Goal: Information Seeking & Learning: Find specific fact

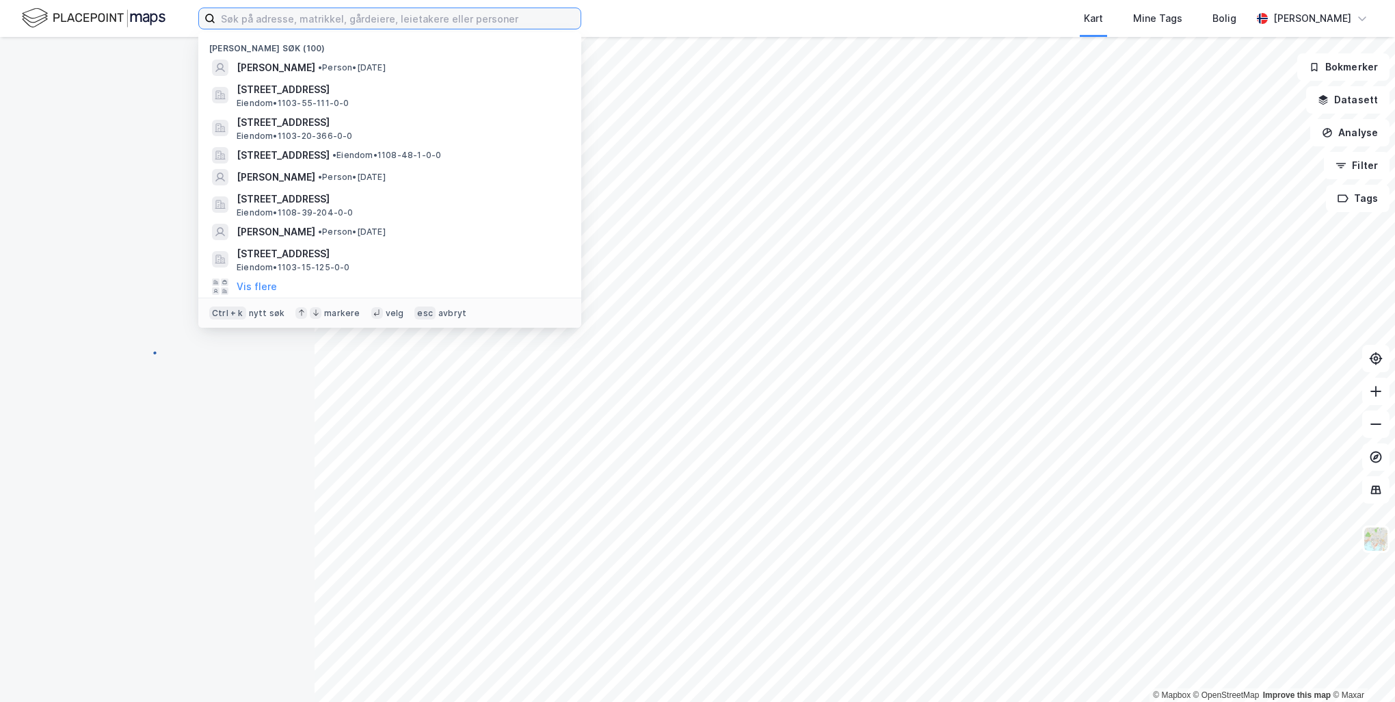
click at [344, 18] on input at bounding box center [397, 18] width 365 height 21
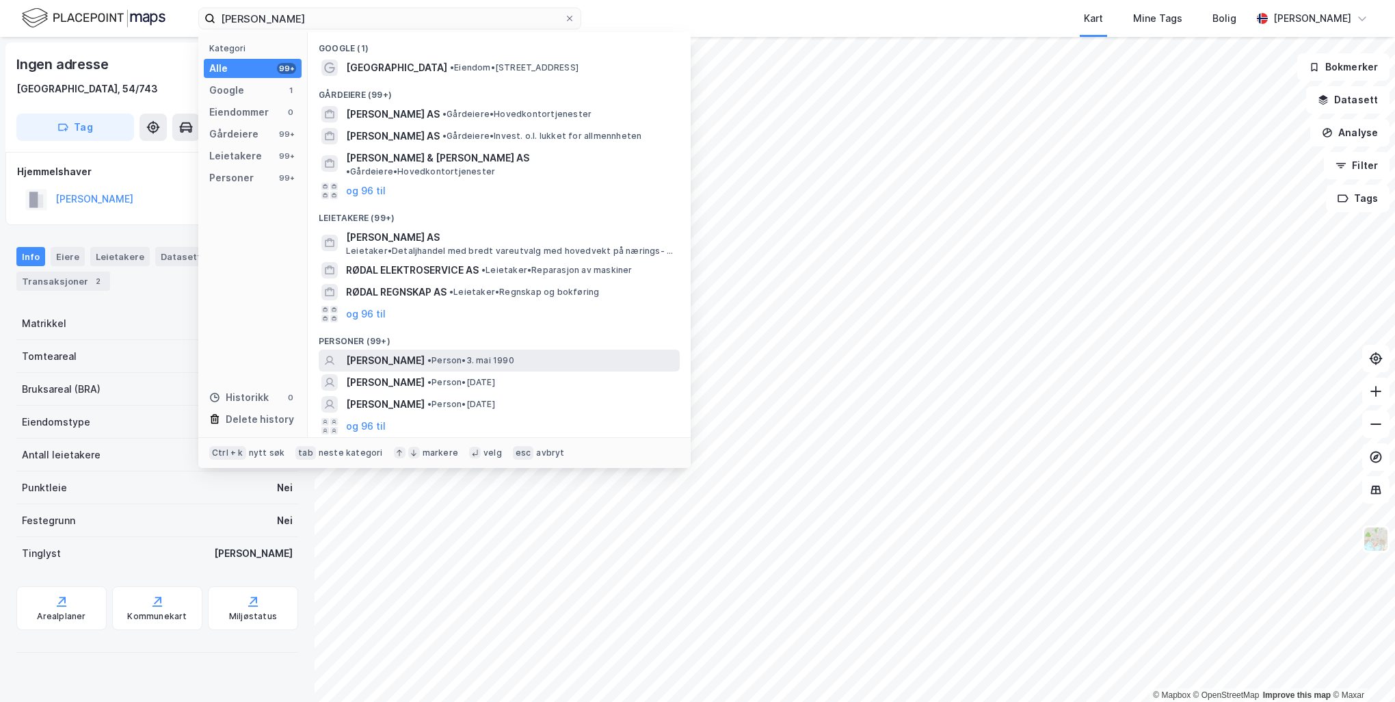
click at [425, 352] on span "[PERSON_NAME]" at bounding box center [385, 360] width 79 height 16
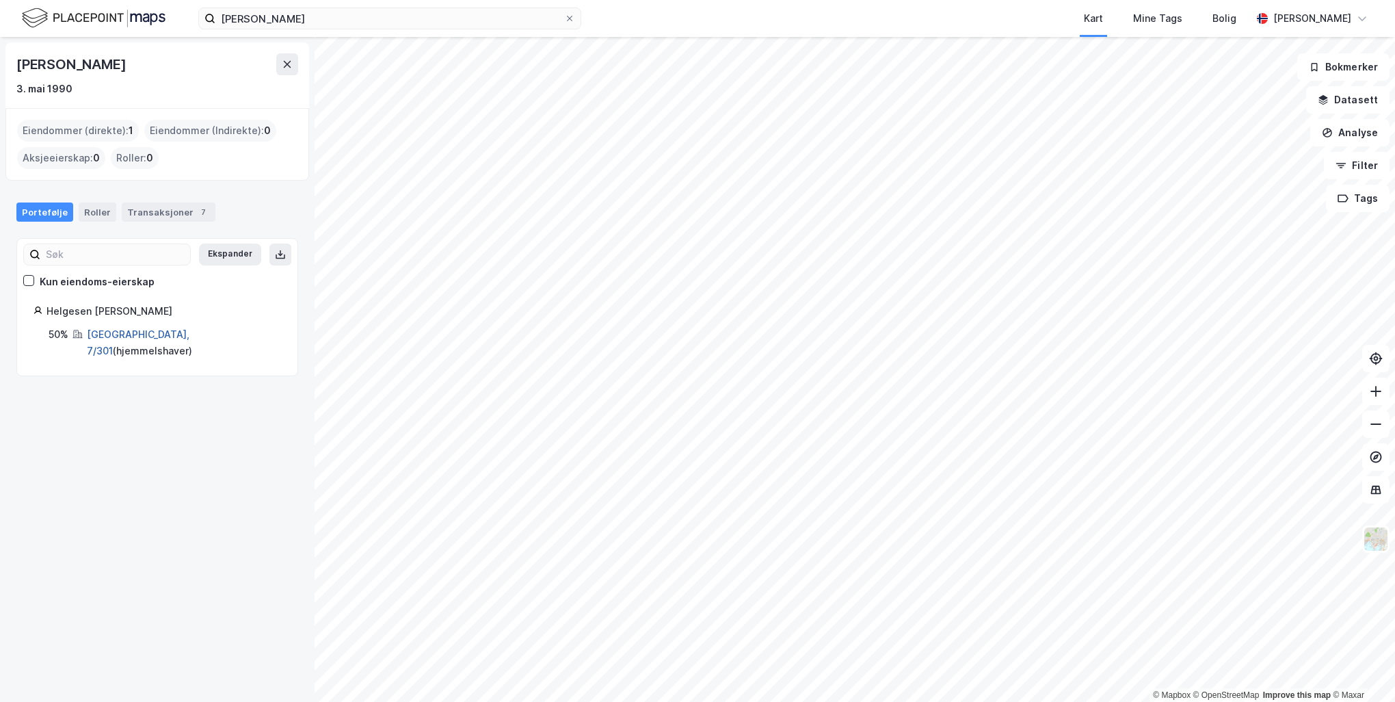
click at [144, 333] on link "[GEOGRAPHIC_DATA], 7/301" at bounding box center [138, 342] width 103 height 28
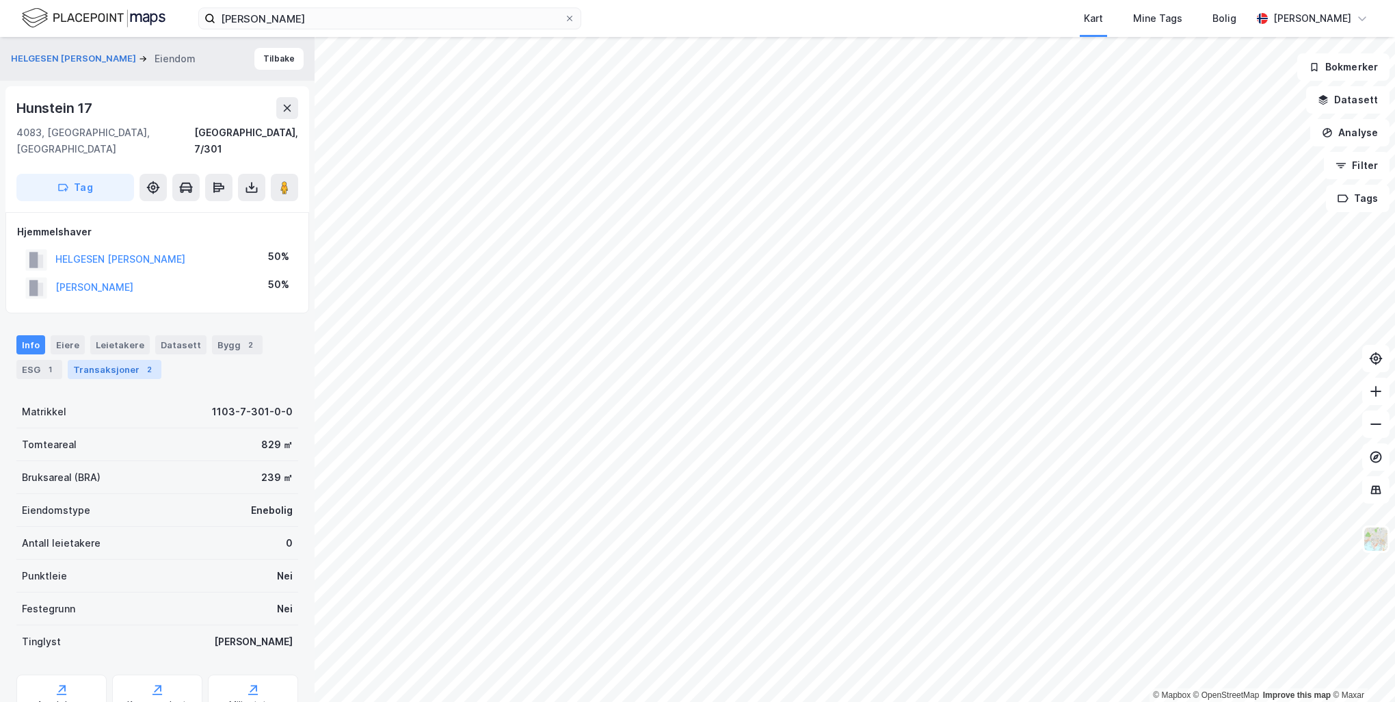
click at [128, 360] on div "Transaksjoner 2" at bounding box center [115, 369] width 94 height 19
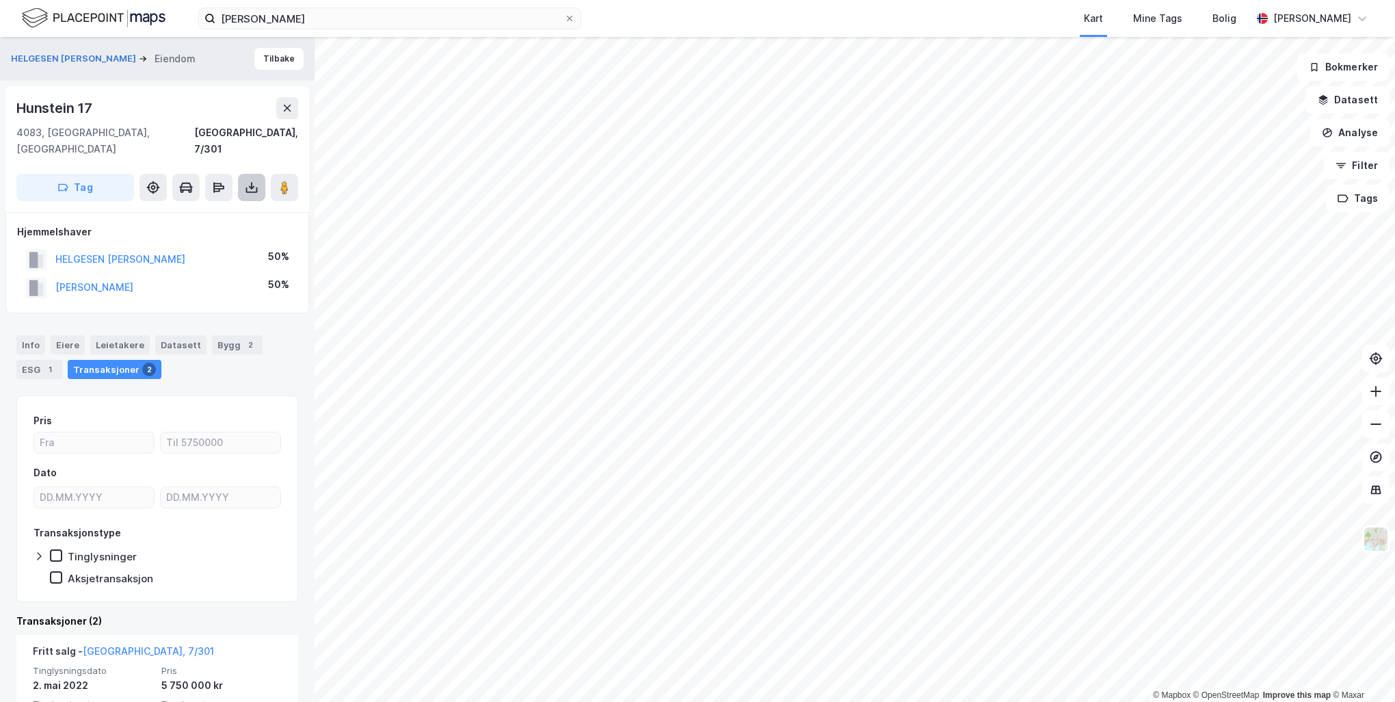
click at [254, 187] on icon at bounding box center [252, 189] width 12 height 5
click at [222, 209] on div "Last ned grunnbok" at bounding box center [183, 214] width 79 height 11
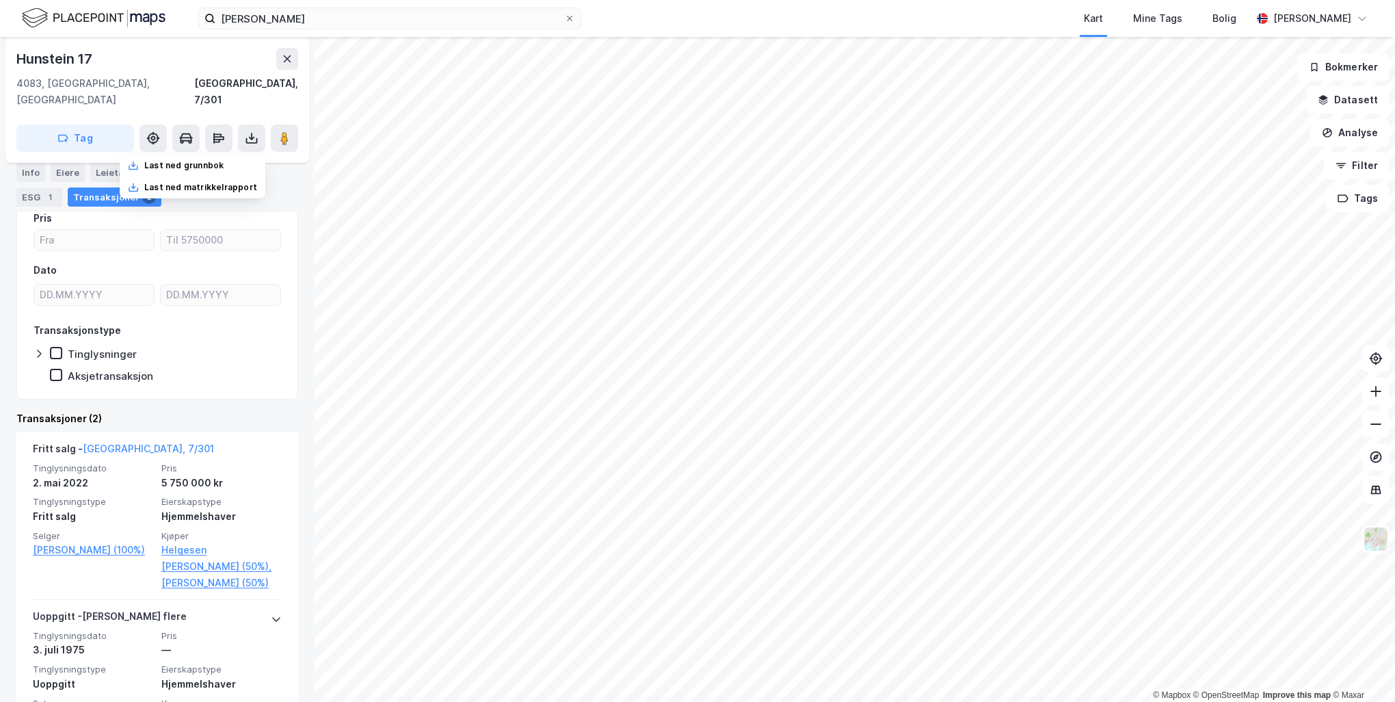
scroll to position [205, 0]
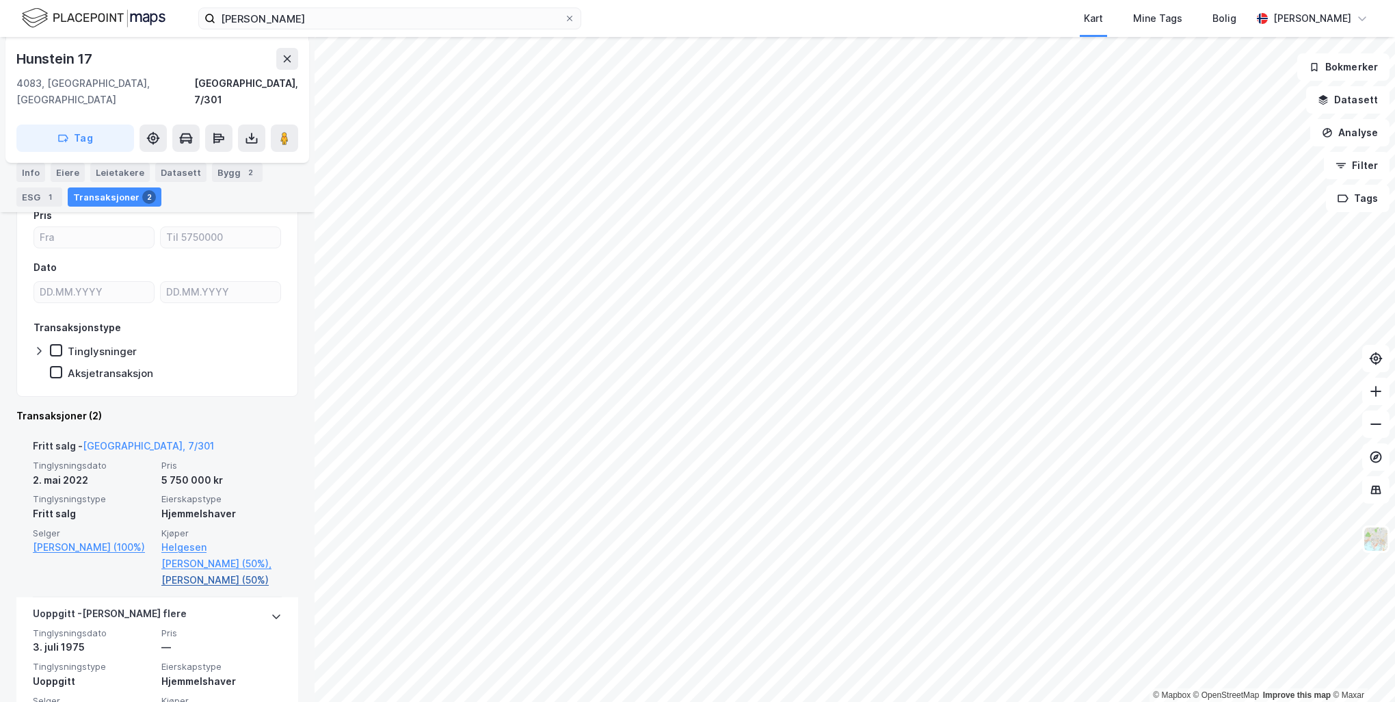
click at [201, 572] on link "[PERSON_NAME] (50%)" at bounding box center [221, 580] width 120 height 16
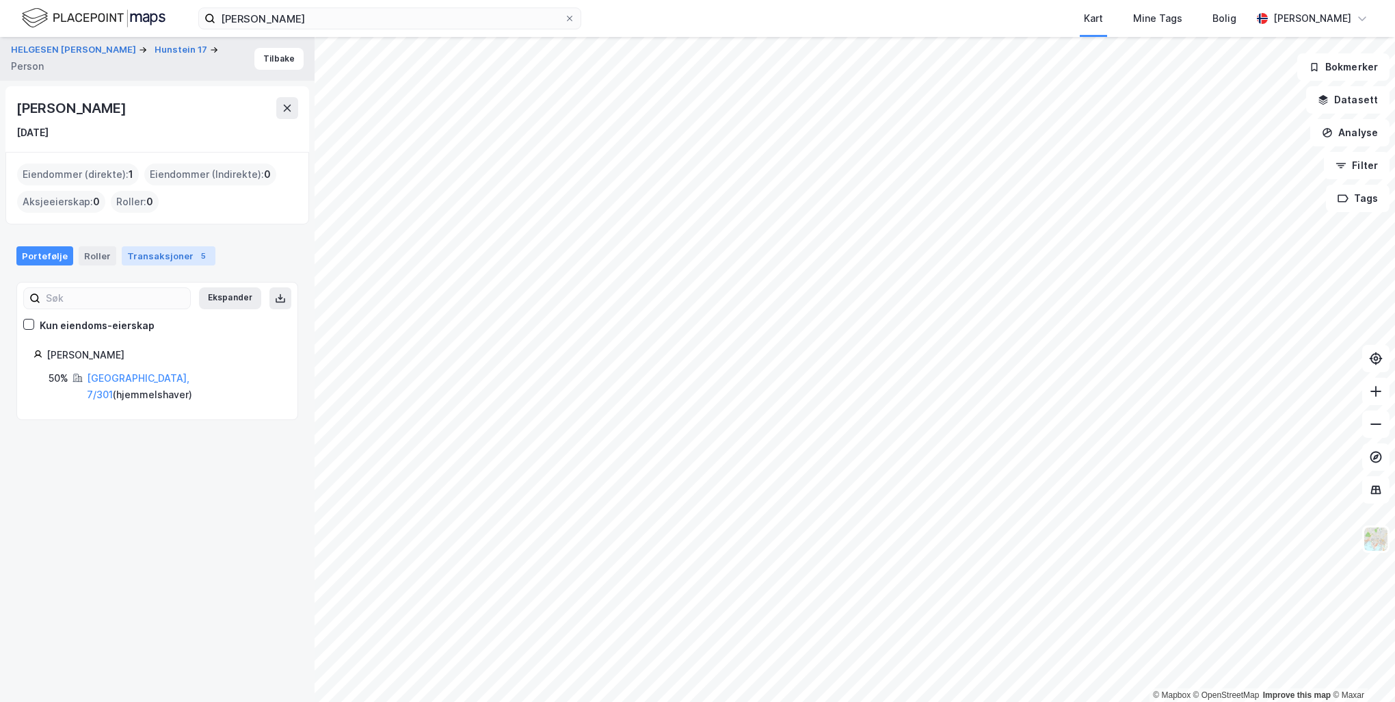
drag, startPoint x: 151, startPoint y: 251, endPoint x: 150, endPoint y: 264, distance: 13.0
click at [150, 251] on div "Transaksjoner 5" at bounding box center [169, 255] width 94 height 19
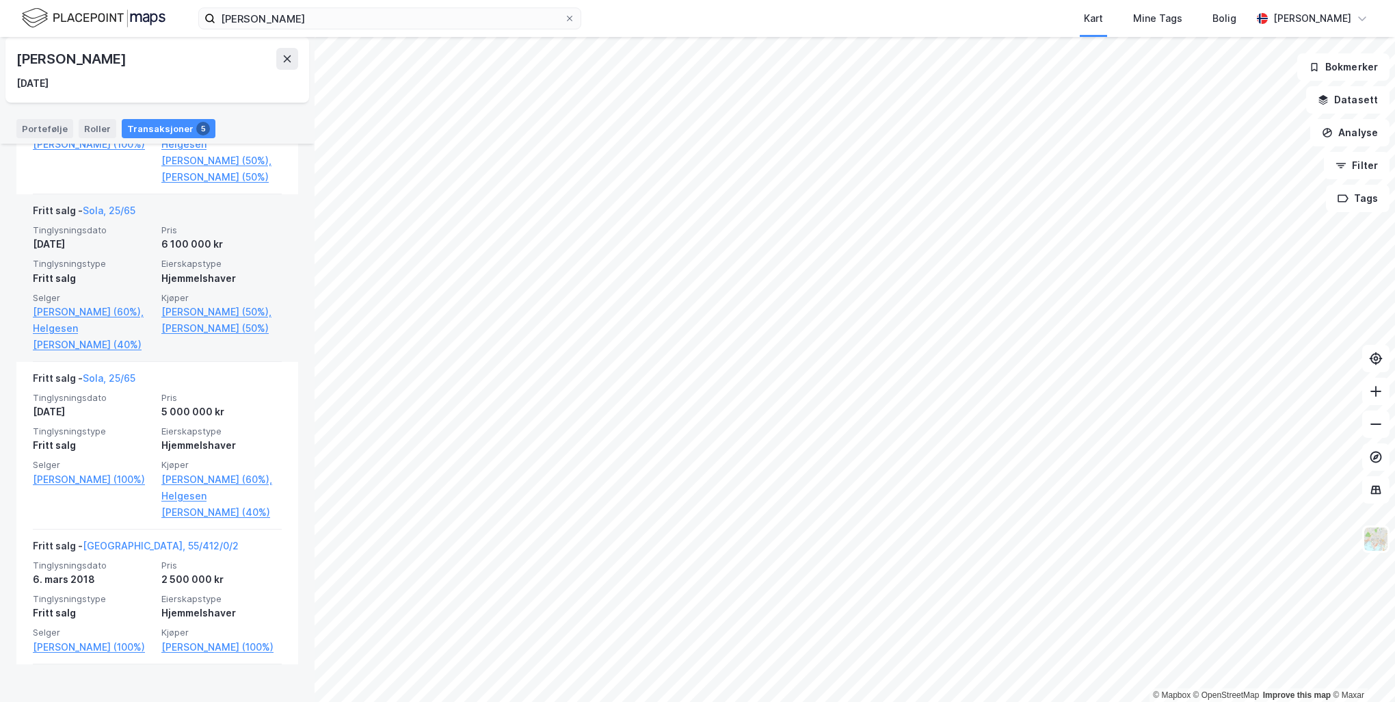
scroll to position [479, 0]
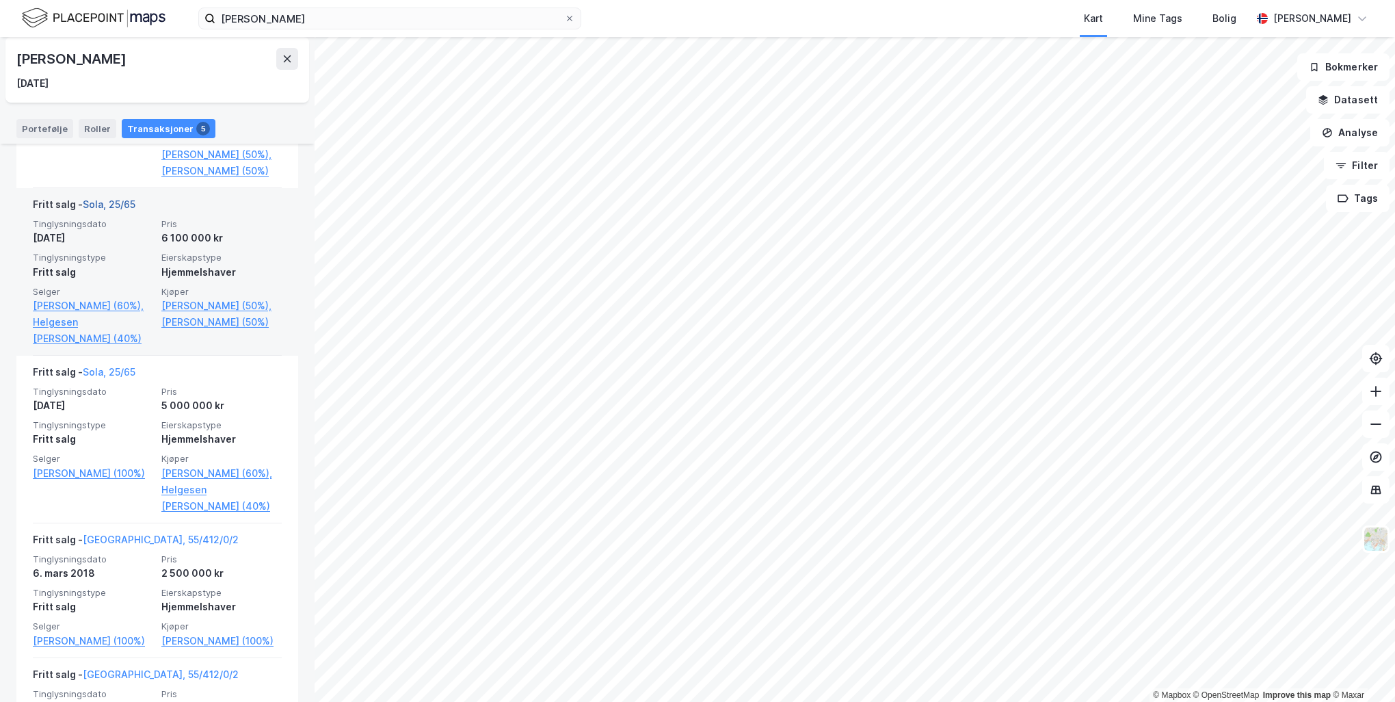
click at [122, 205] on link "Sola, 25/65" at bounding box center [109, 204] width 53 height 12
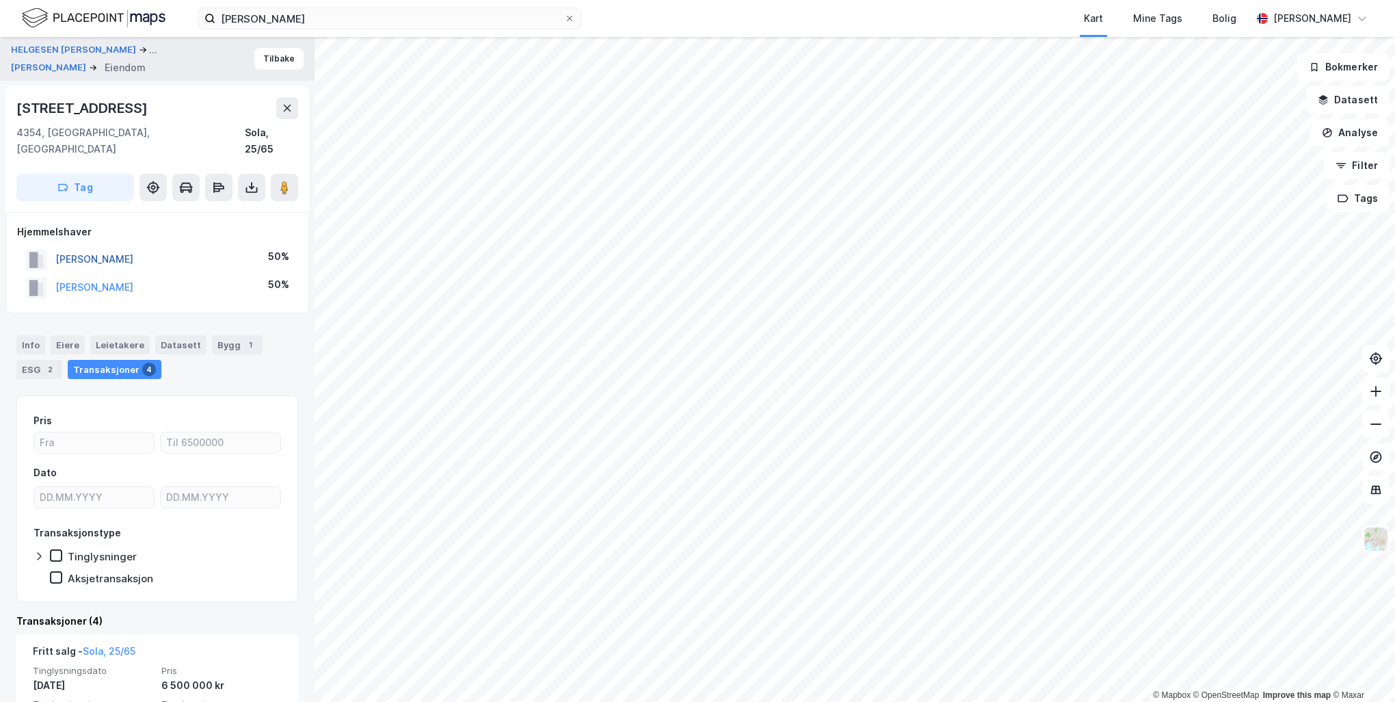
click at [0, 0] on button "[PERSON_NAME]" at bounding box center [0, 0] width 0 height 0
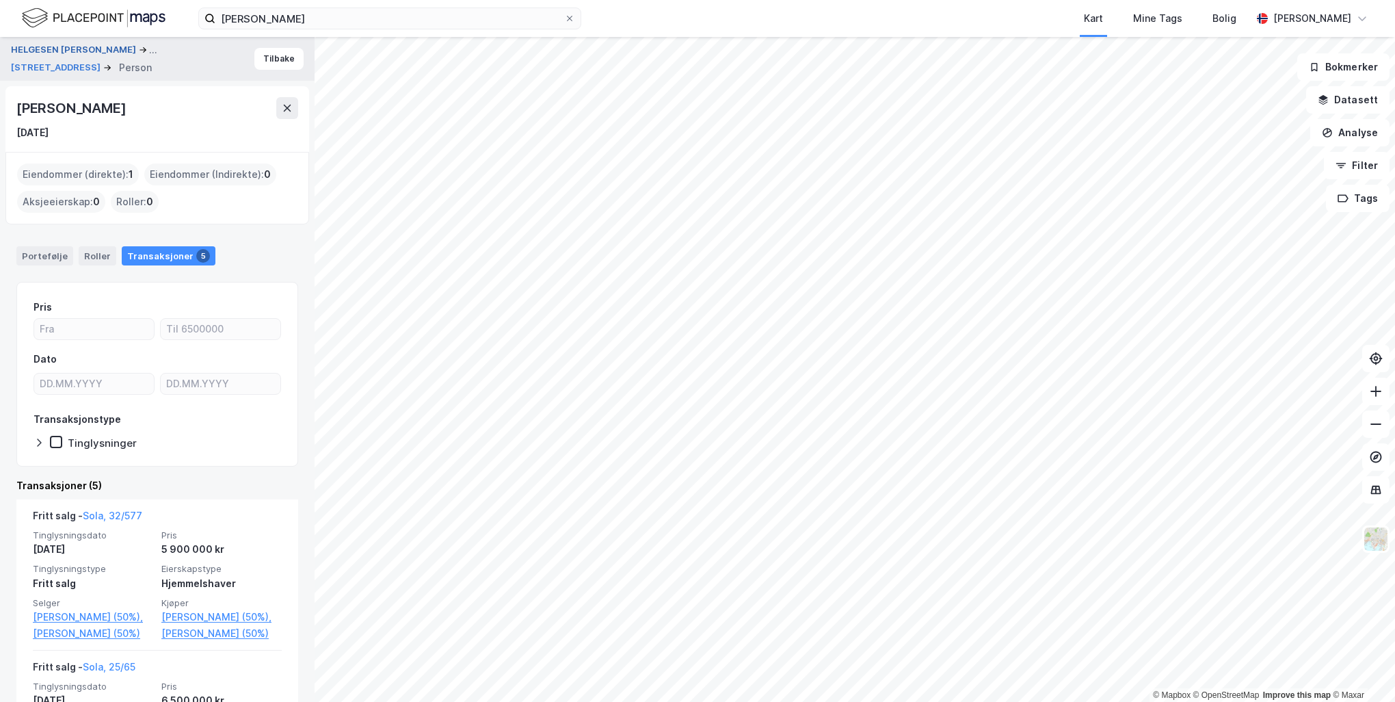
click at [96, 51] on button "HELGESEN [PERSON_NAME]" at bounding box center [75, 50] width 128 height 16
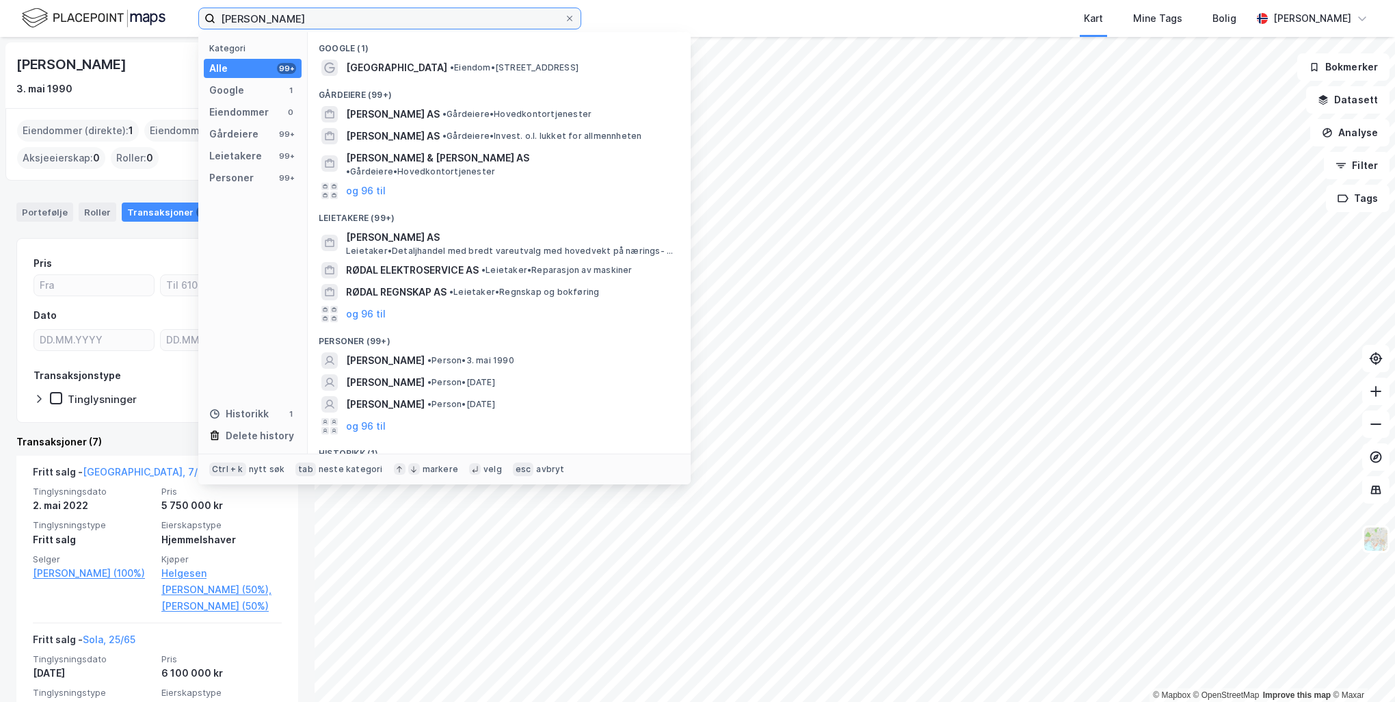
click at [402, 16] on input "[PERSON_NAME]" at bounding box center [389, 18] width 349 height 21
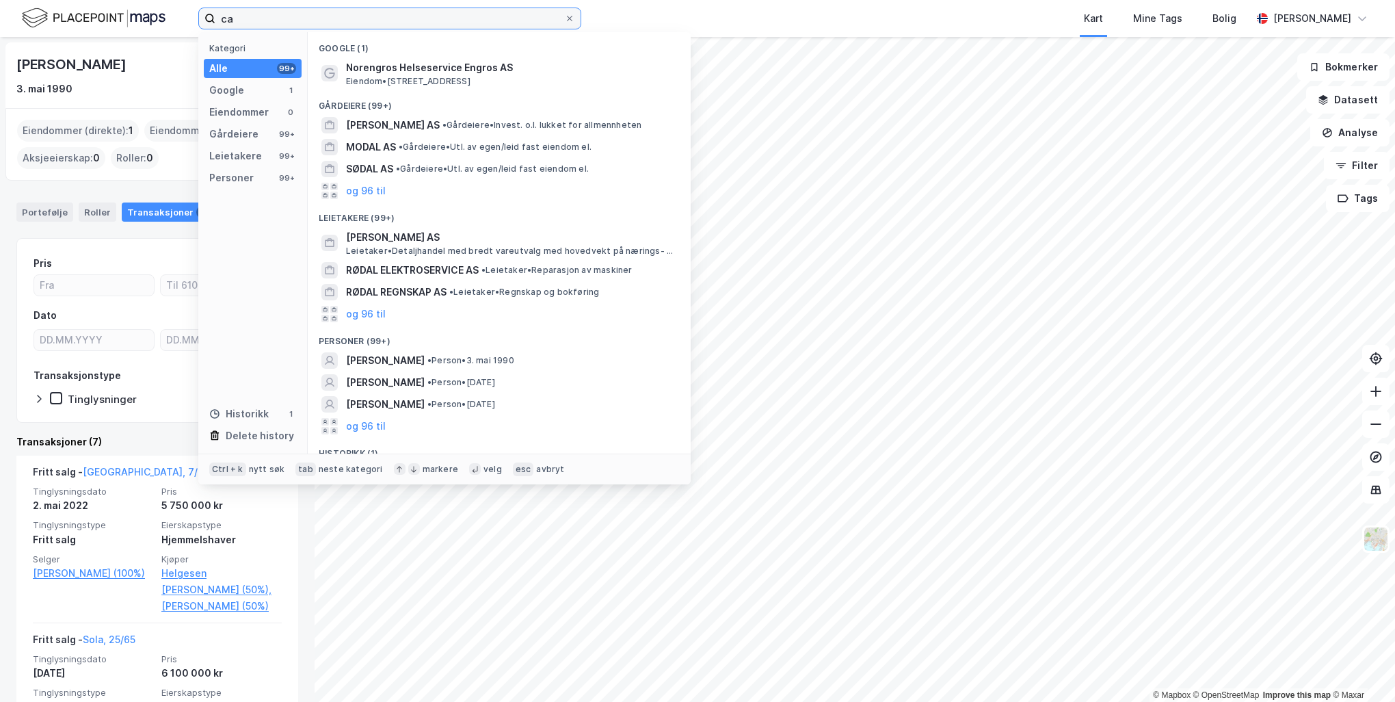
type input "c"
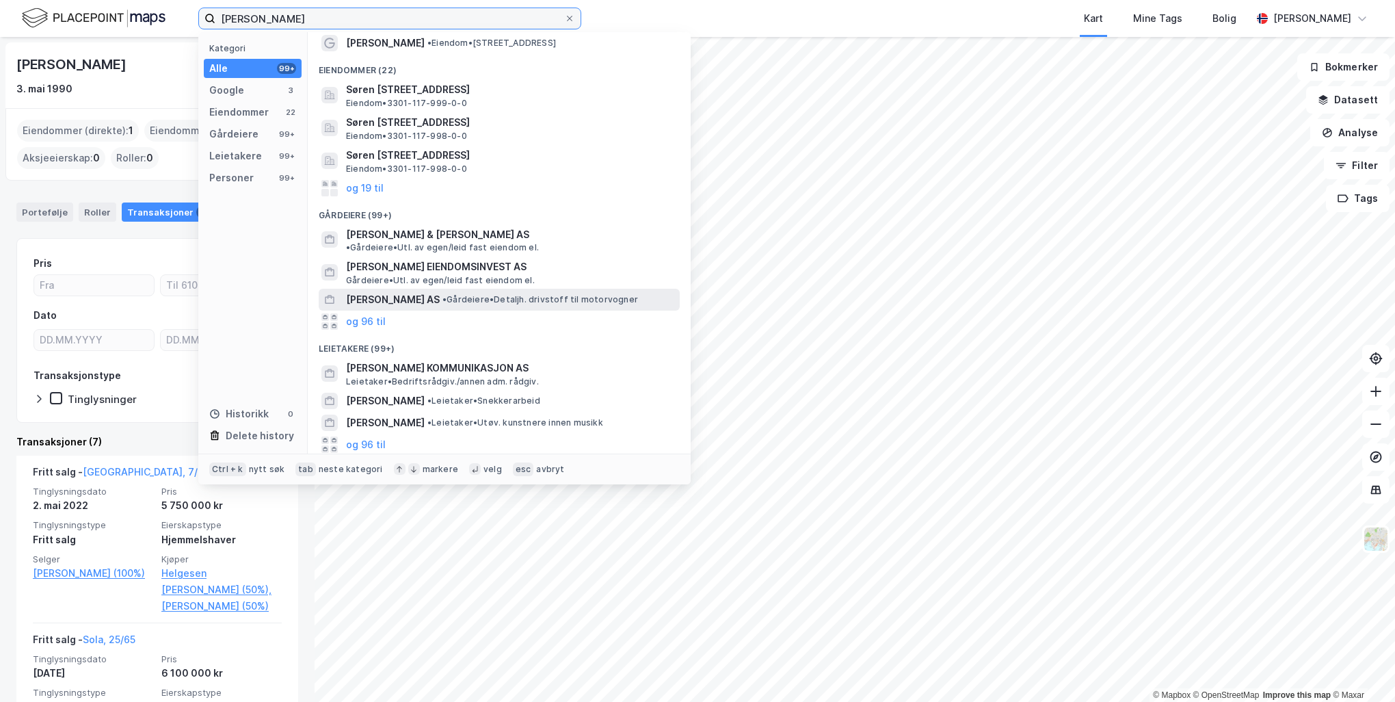
scroll to position [172, 0]
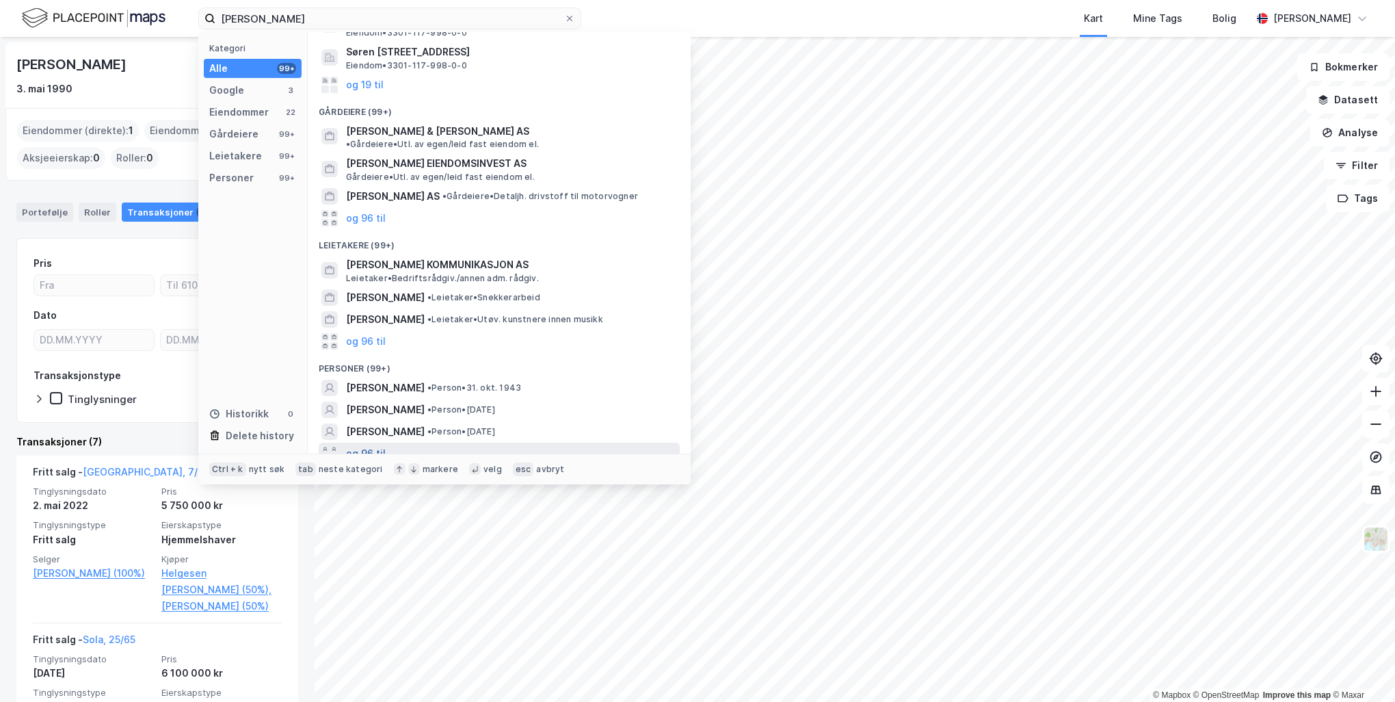
click at [373, 447] on button "og 96 til" at bounding box center [366, 453] width 40 height 16
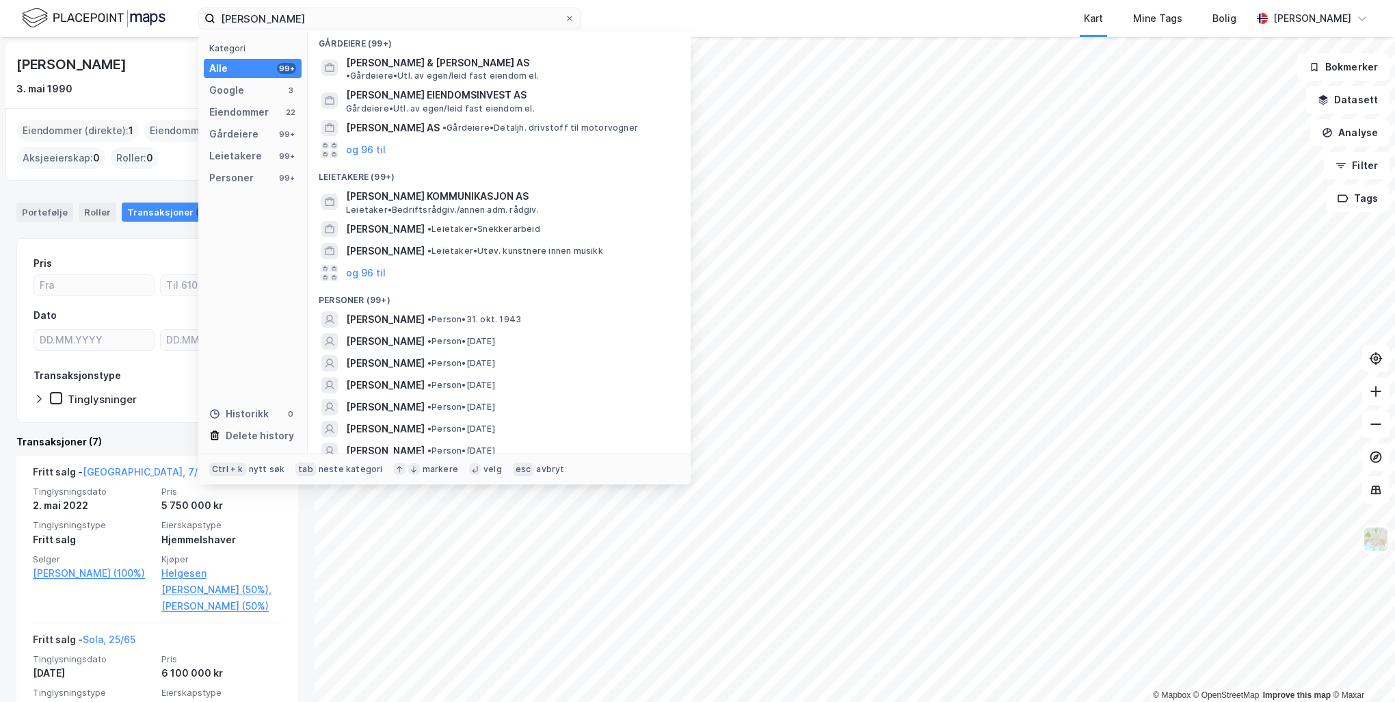
scroll to position [0, 0]
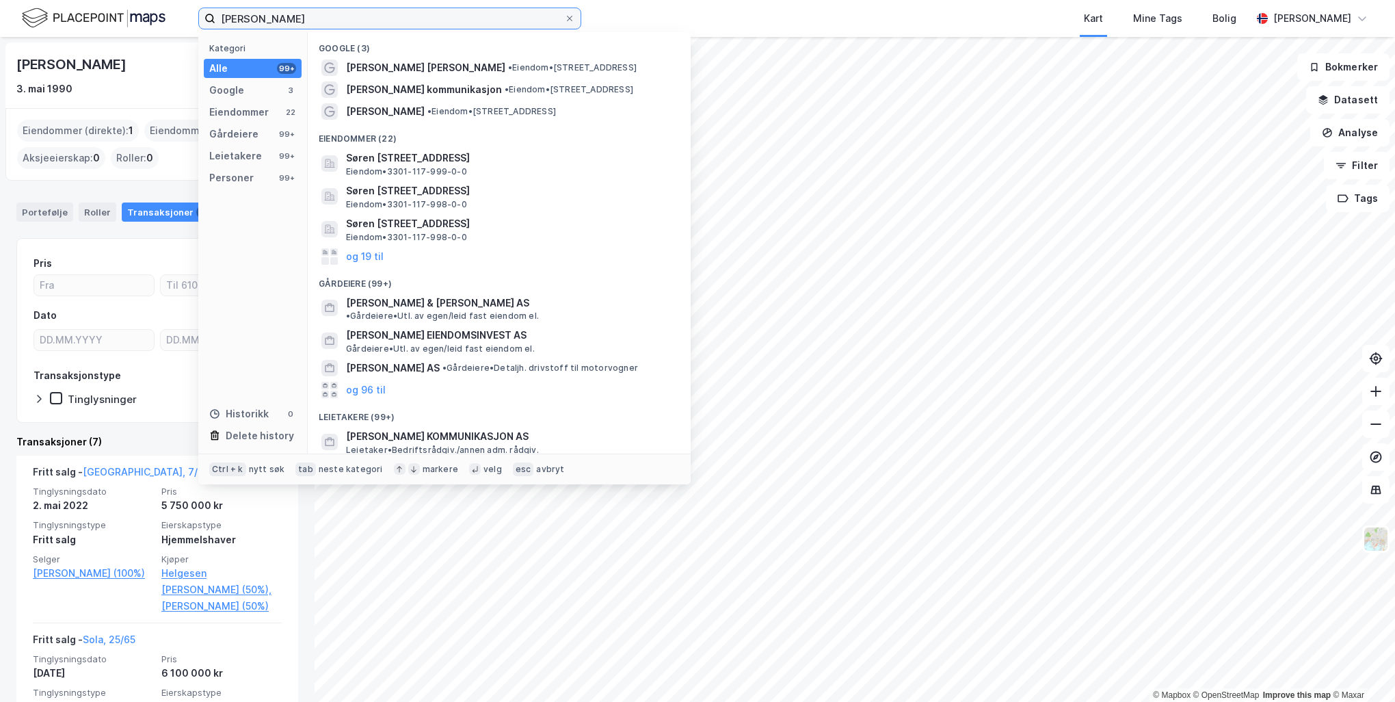
click at [328, 21] on input "[PERSON_NAME]" at bounding box center [389, 18] width 349 height 21
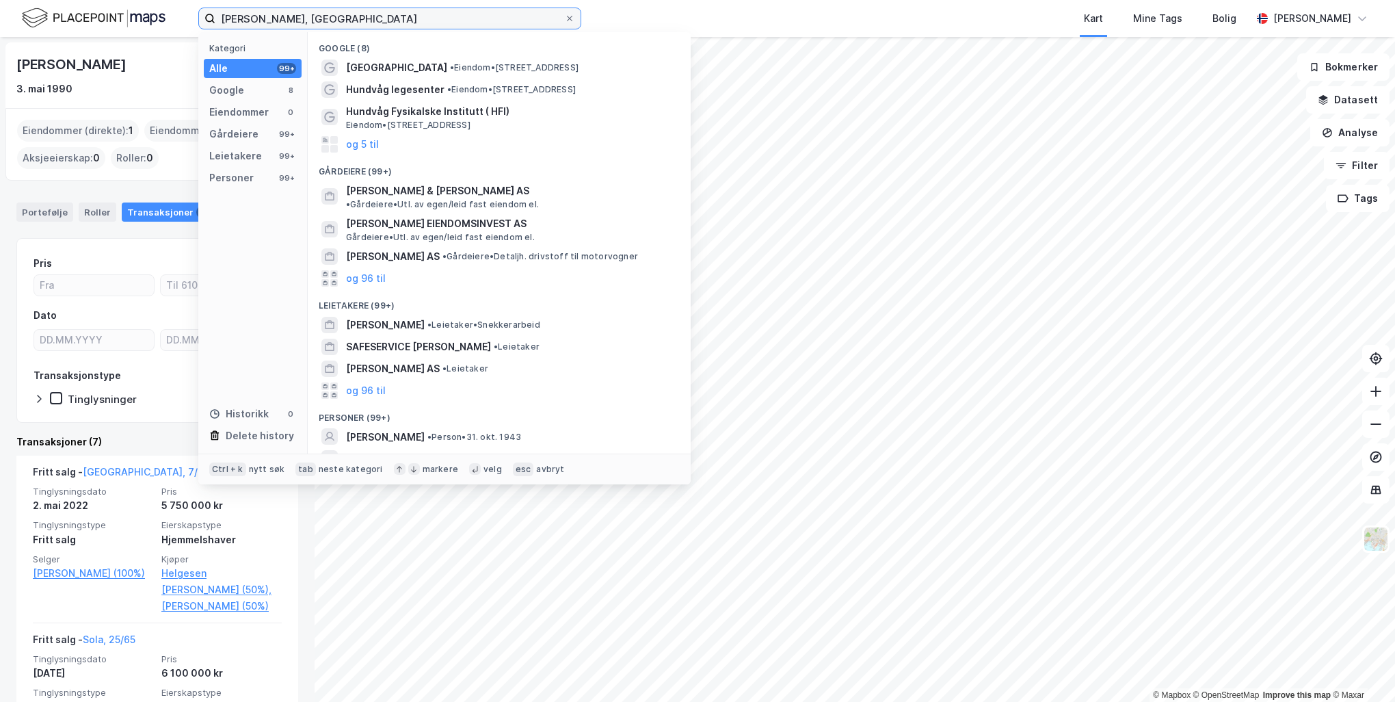
type input "[PERSON_NAME], [GEOGRAPHIC_DATA]"
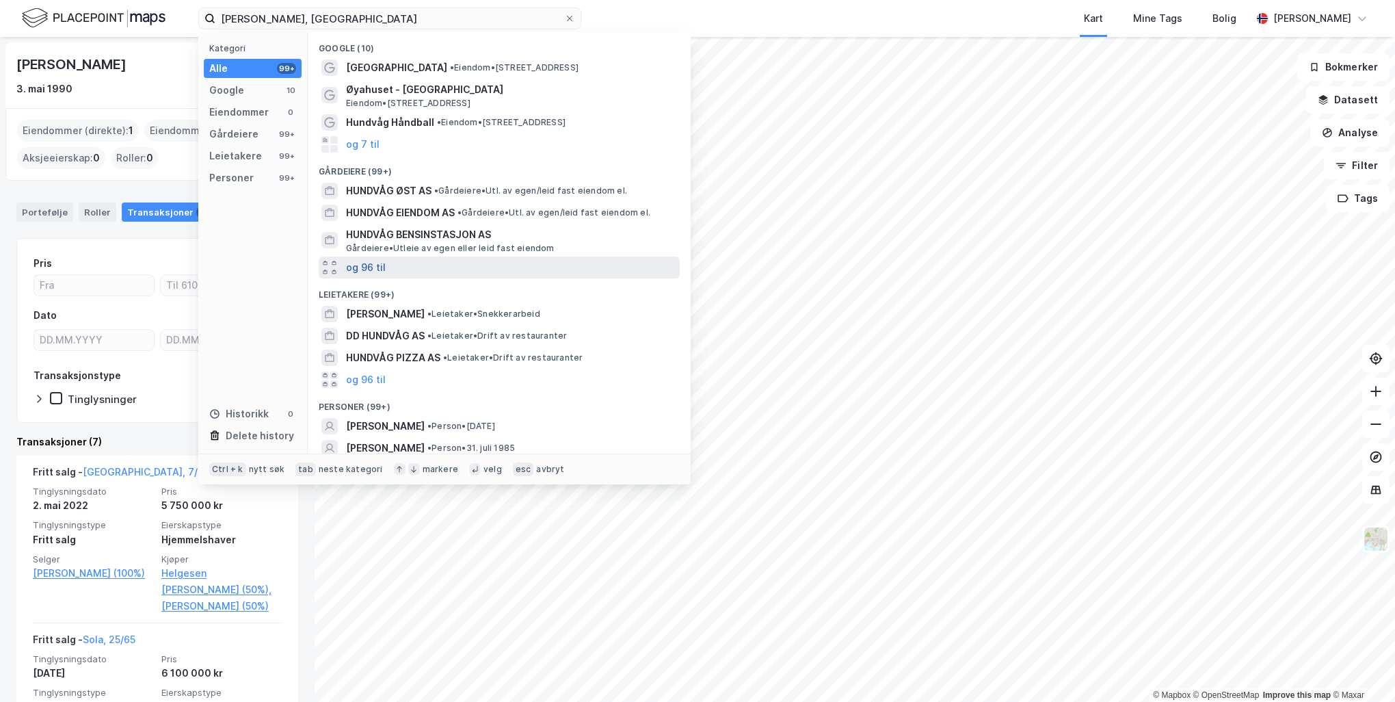
click at [372, 270] on button "og 96 til" at bounding box center [366, 267] width 40 height 16
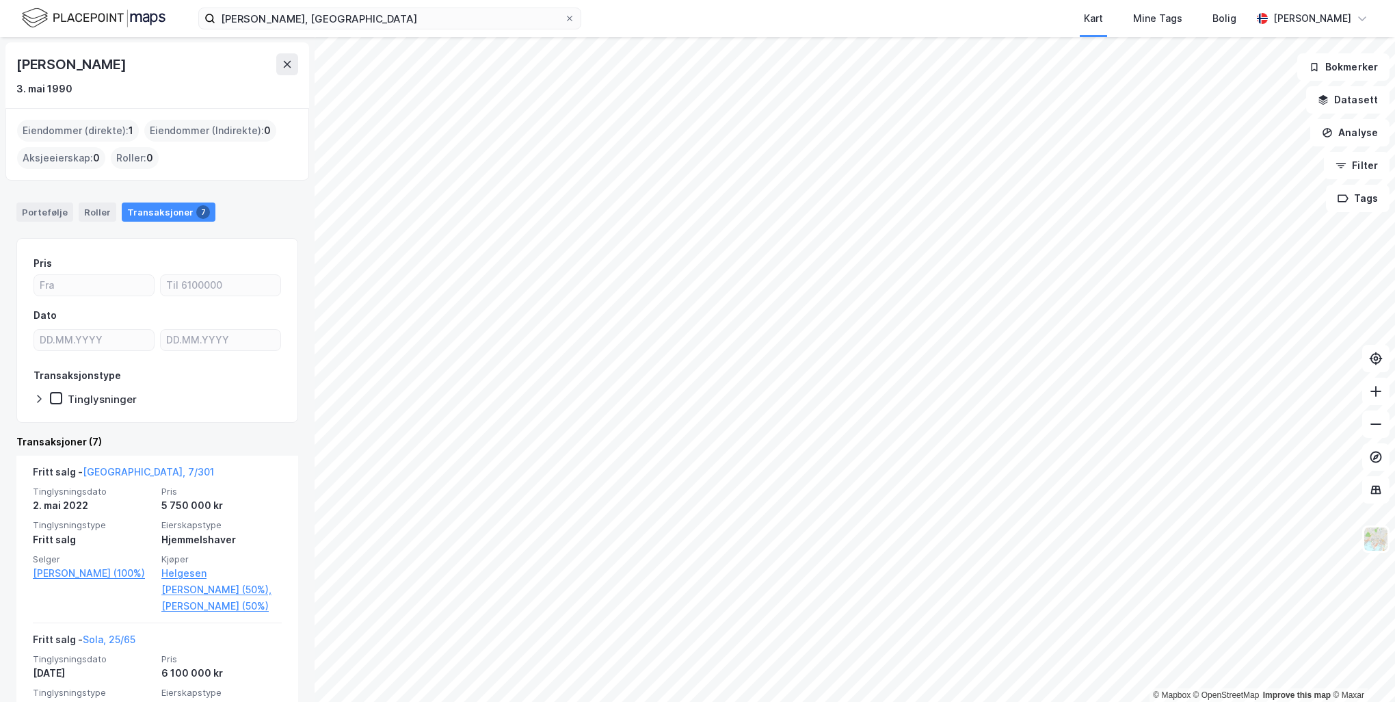
click at [124, 79] on div "[PERSON_NAME] [DATE]" at bounding box center [157, 75] width 282 height 44
click at [284, 68] on icon at bounding box center [287, 64] width 11 height 11
